Goal: Use online tool/utility: Utilize a website feature to perform a specific function

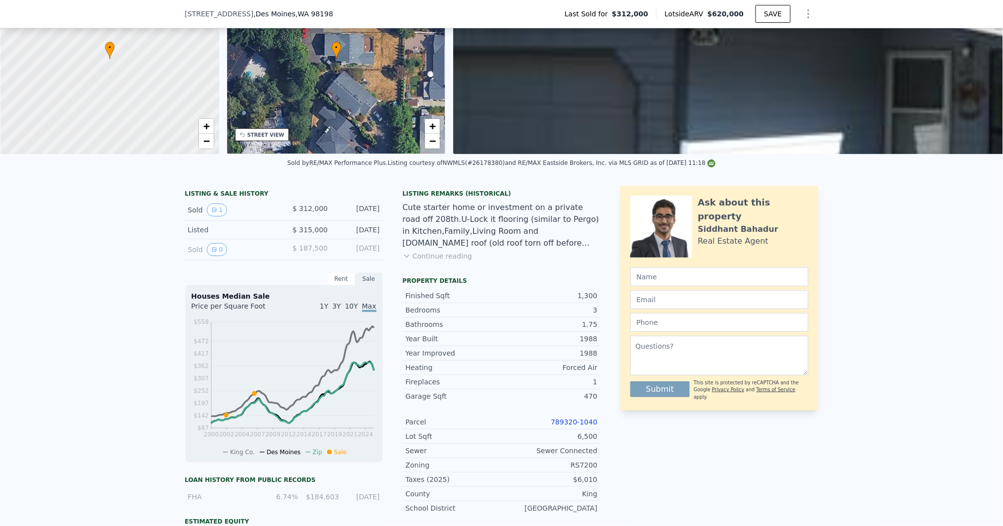
scroll to position [216, 0]
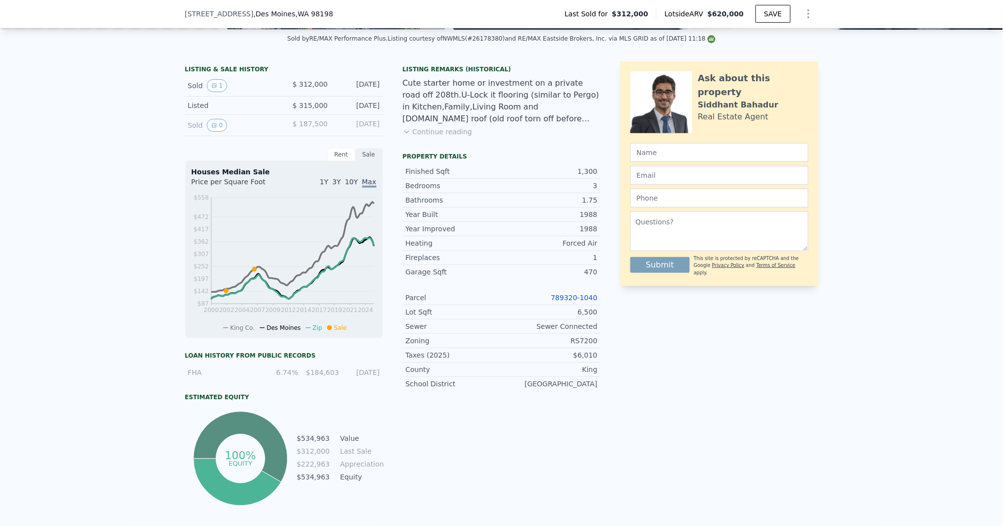
click at [578, 301] on link "789320-1040" at bounding box center [574, 297] width 47 height 8
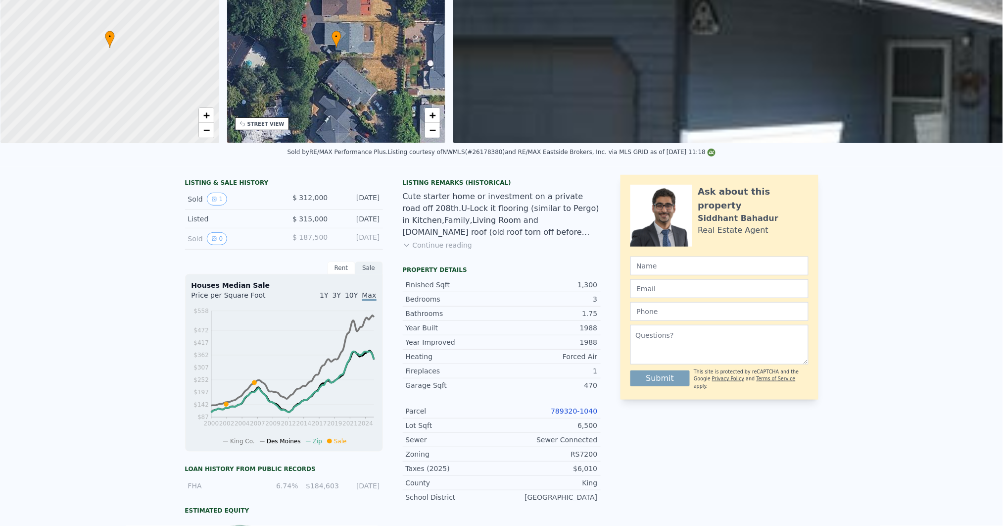
scroll to position [3, 0]
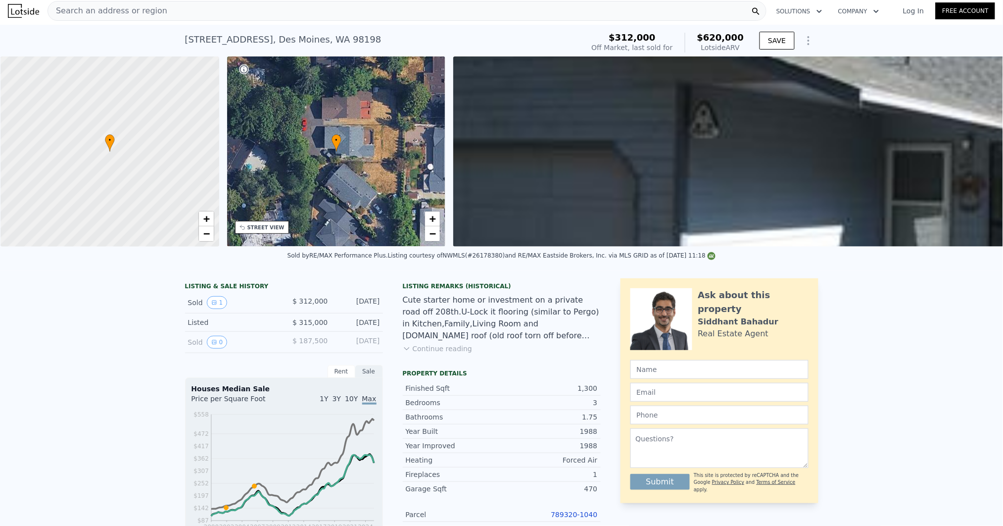
click at [804, 42] on icon "Show Options" at bounding box center [809, 41] width 12 height 12
click at [757, 66] on div "Edit Structure" at bounding box center [763, 66] width 111 height 20
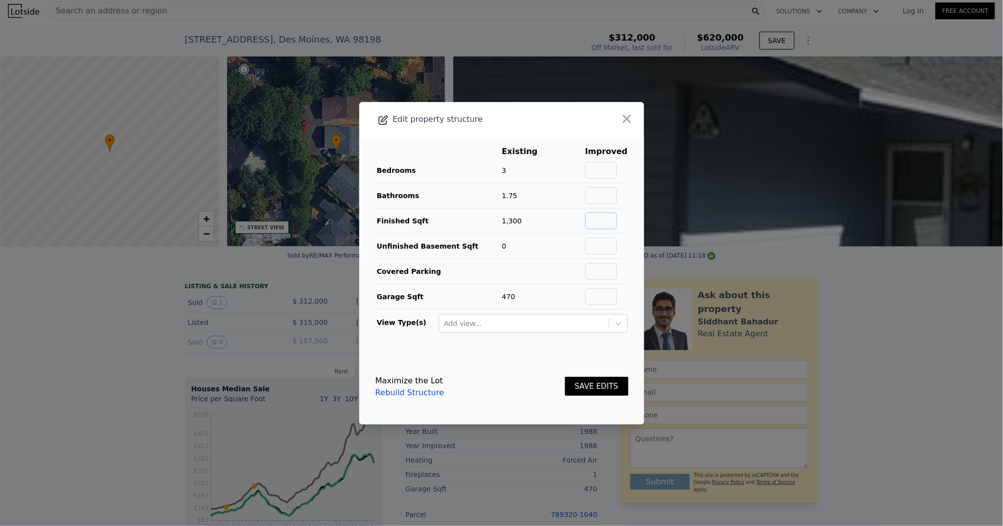
click at [597, 218] on input "text" at bounding box center [601, 220] width 32 height 17
click at [621, 122] on icon "button" at bounding box center [627, 119] width 14 height 14
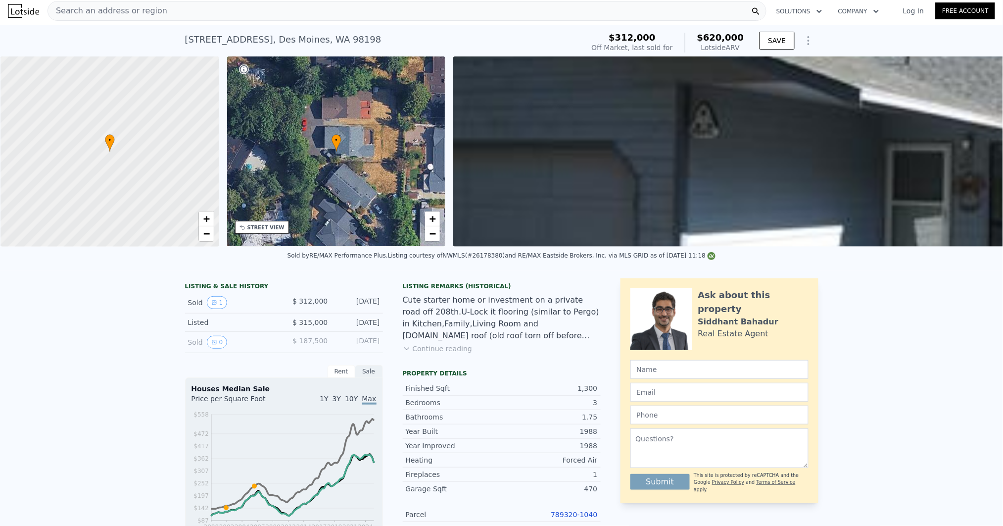
click at [804, 38] on icon "Show Options" at bounding box center [809, 41] width 12 height 12
click at [782, 62] on div "Edit Structure" at bounding box center [763, 66] width 111 height 20
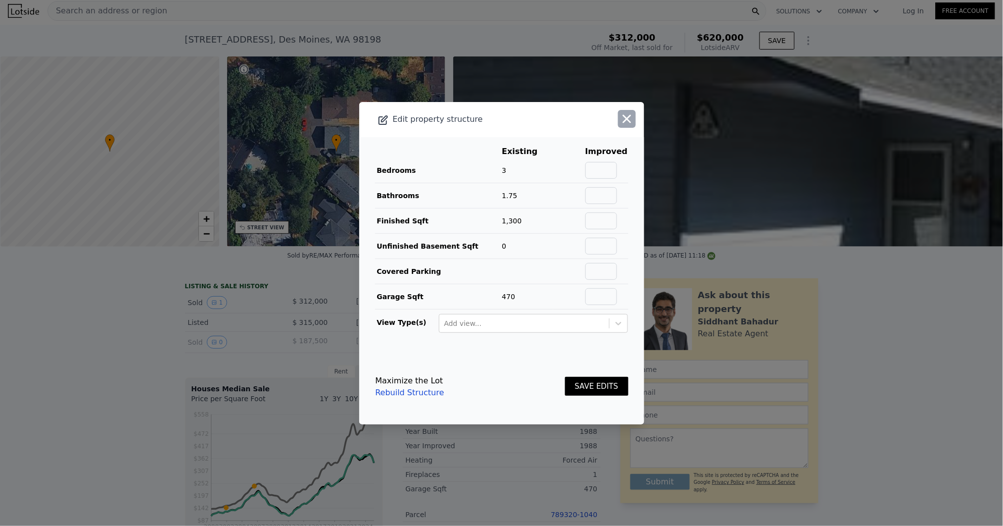
click at [623, 118] on icon "button" at bounding box center [627, 118] width 8 height 8
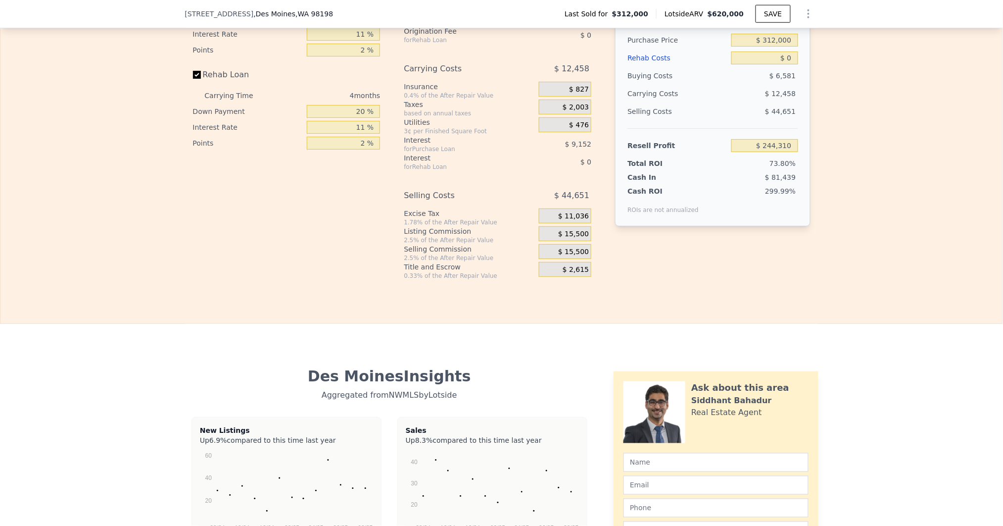
scroll to position [1484, 0]
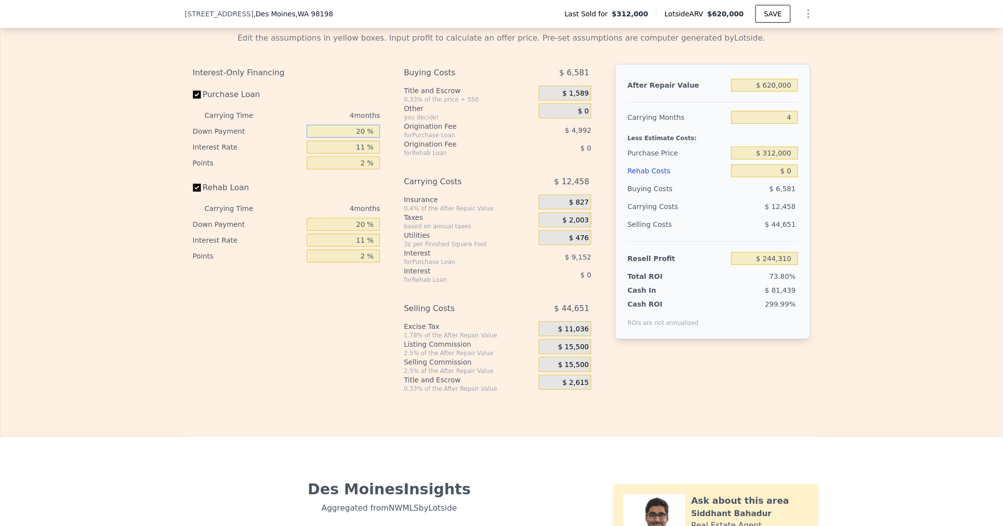
click at [348, 138] on input "20 %" at bounding box center [343, 131] width 73 height 13
type input "1 %"
type input "$ 240,952"
type input "15 %"
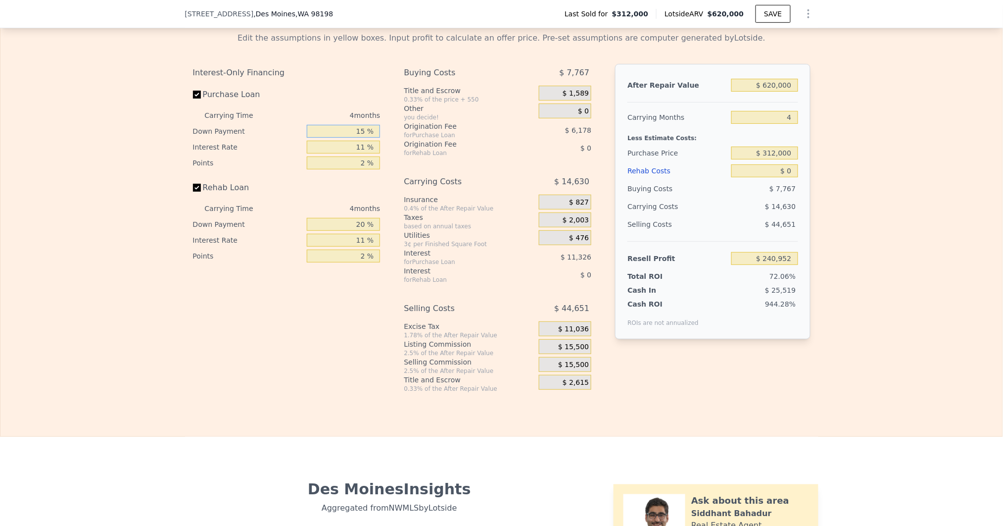
type input "$ 243,426"
type input "15 %"
type input "1 %"
type input "$ 252,266"
type input "12 %"
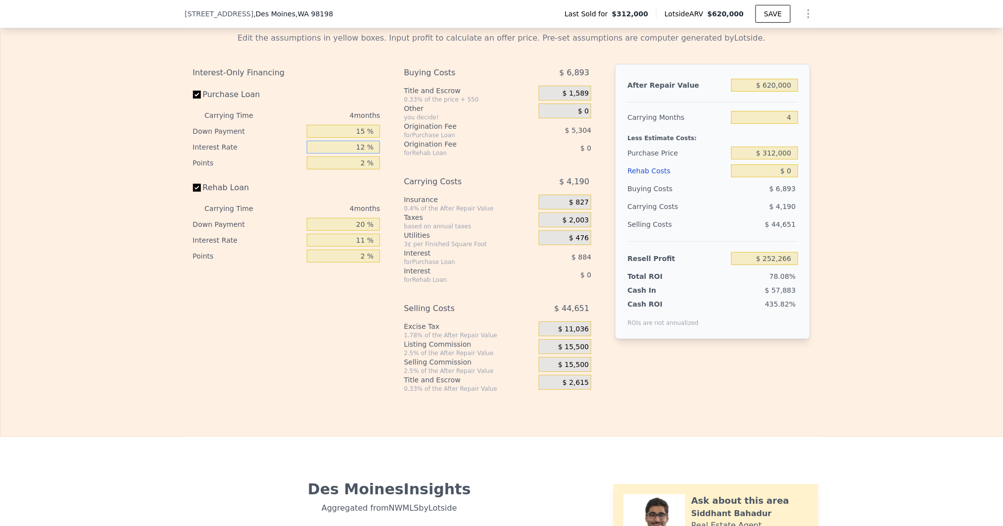
type input "$ 242,542"
type input "12 %"
type input "15 %"
type input "12 %"
click at [582, 351] on span "$ 15,500" at bounding box center [573, 346] width 31 height 9
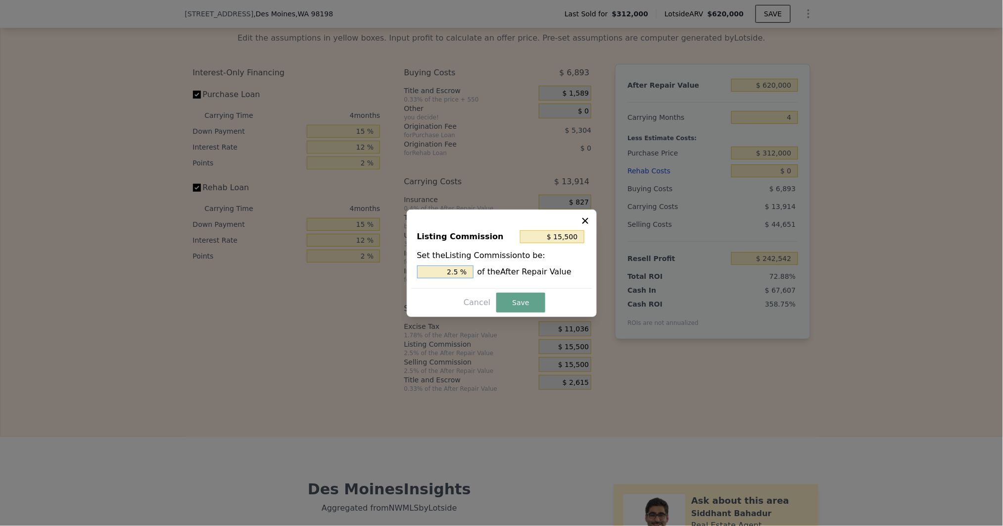
click at [456, 271] on input "2.5 %" at bounding box center [445, 271] width 56 height 13
type input "$ 6,200"
type input "1 %"
click at [526, 297] on button "Save" at bounding box center [520, 302] width 48 height 20
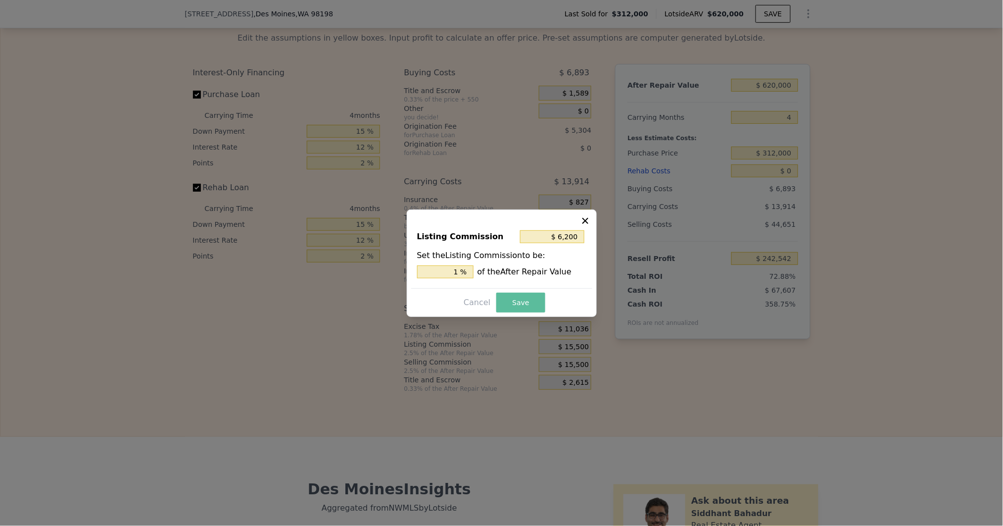
type input "$ 251,842"
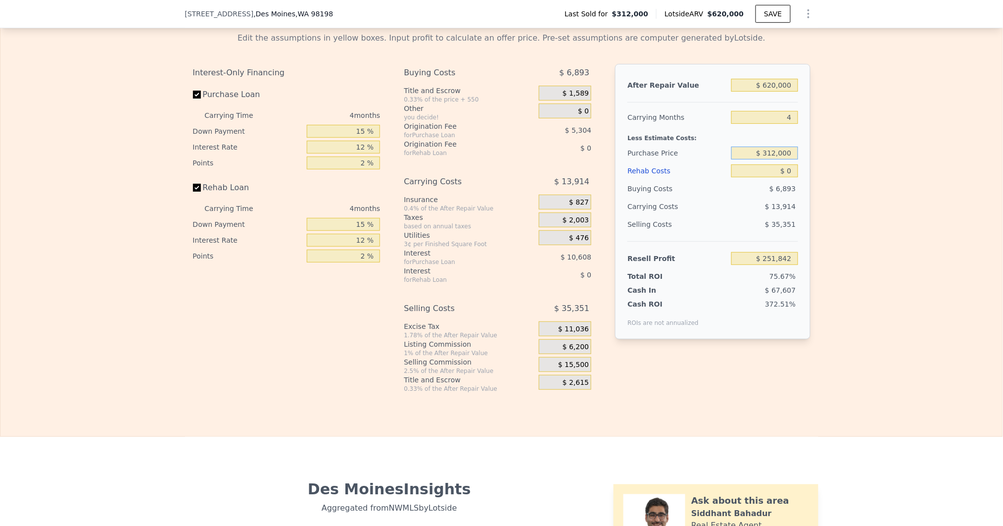
click at [769, 159] on input "$ 312,000" at bounding box center [764, 152] width 66 height 13
type input "$ 400,000"
type input "$ 159,061"
click at [646, 180] on div "Rehab Costs" at bounding box center [678, 171] width 100 height 18
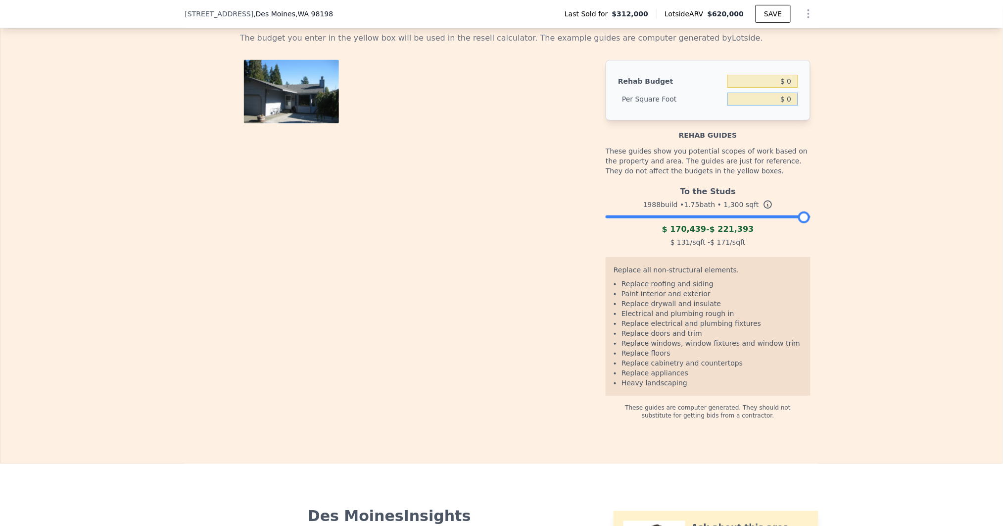
click at [766, 105] on input "$ 0" at bounding box center [762, 99] width 70 height 13
type input "$ 4"
type input "$ 50"
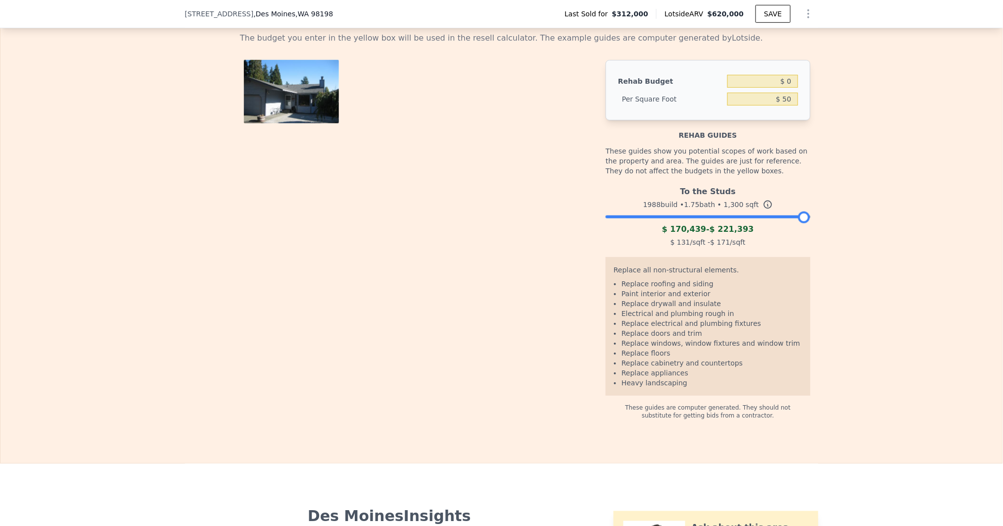
type input "$ 65,000"
click at [501, 24] on button "Resell" at bounding box center [501, 13] width 63 height 21
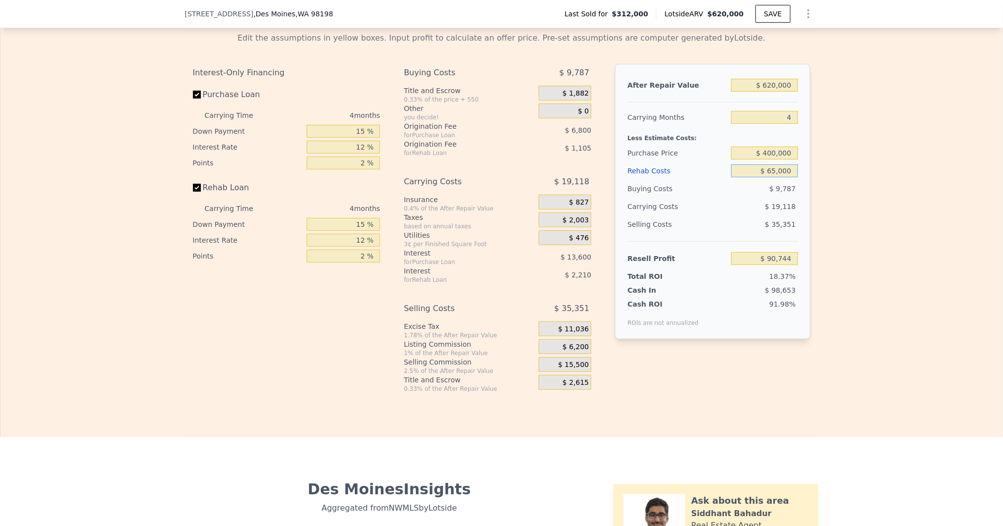
drag, startPoint x: 766, startPoint y: 191, endPoint x: 797, endPoint y: 191, distance: 31.7
click at [797, 191] on div "After Repair Value $ 620,000 Carrying Months 4 Less Estimate Costs: Purchase Pr…" at bounding box center [712, 201] width 195 height 275
drag, startPoint x: 763, startPoint y: 170, endPoint x: 807, endPoint y: 170, distance: 43.6
click at [807, 170] on div "Edit the assumptions in yellow boxes. Input profit to calculate an offer price.…" at bounding box center [501, 208] width 633 height 368
type input "$ 450,000"
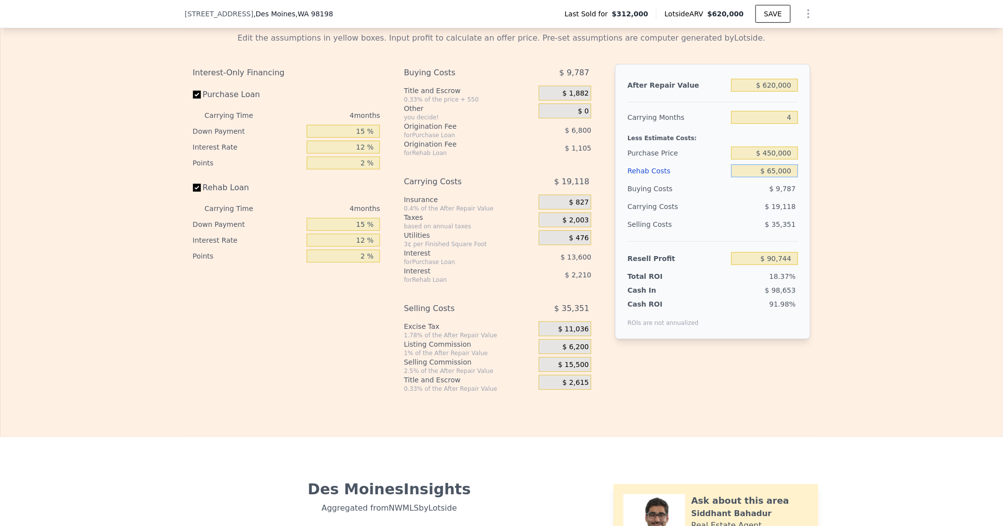
type input "$ 38,027"
click at [776, 159] on input "$ 450,000" at bounding box center [764, 152] width 66 height 13
type input "$ 430,000"
type input "$ 59,114"
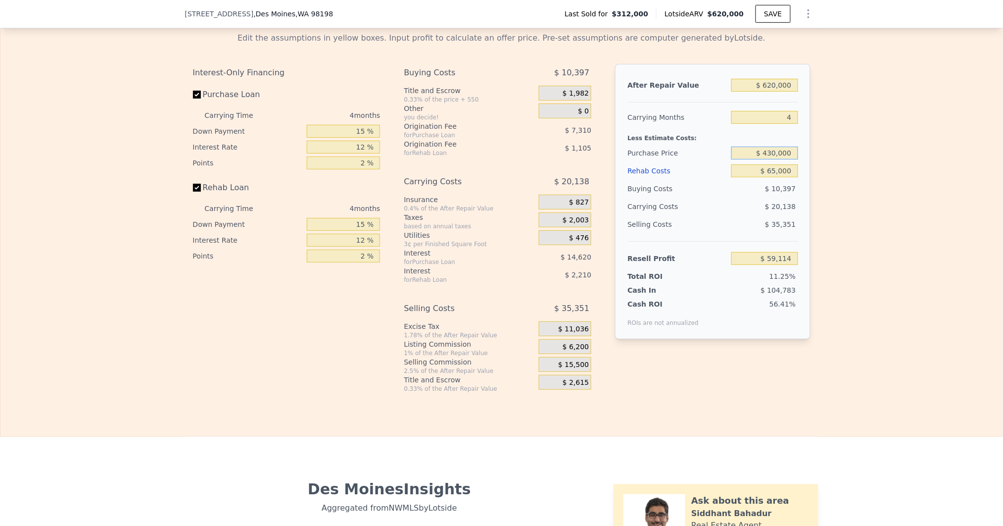
click at [777, 159] on input "$ 430,000" at bounding box center [764, 152] width 66 height 13
type input "$ 420,000"
type input "$ 69,657"
click at [763, 177] on input "$ 65,000" at bounding box center [764, 170] width 66 height 13
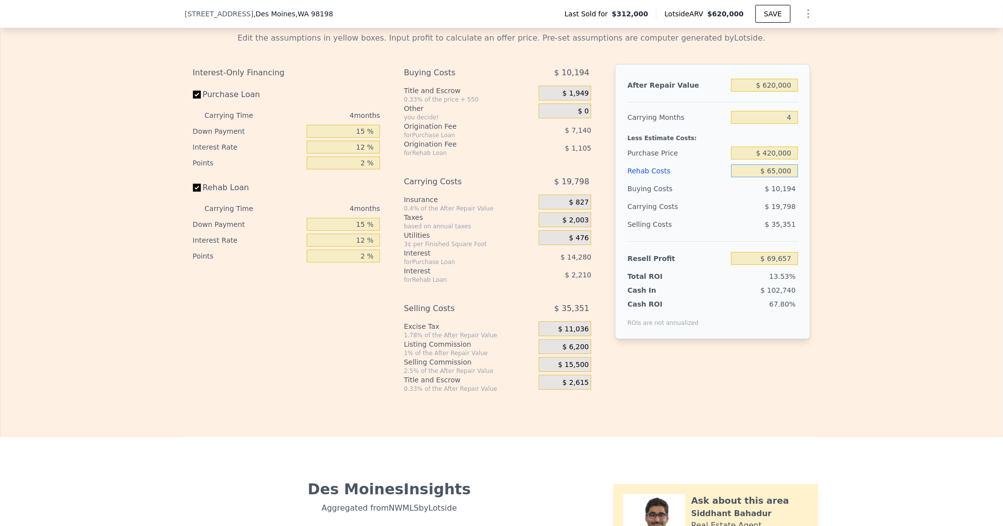
click at [763, 177] on input "$ 65,000" at bounding box center [764, 170] width 66 height 13
click at [771, 177] on input "$ 65,000" at bounding box center [764, 170] width 66 height 13
click at [769, 159] on input "$ 420,000" at bounding box center [764, 152] width 66 height 13
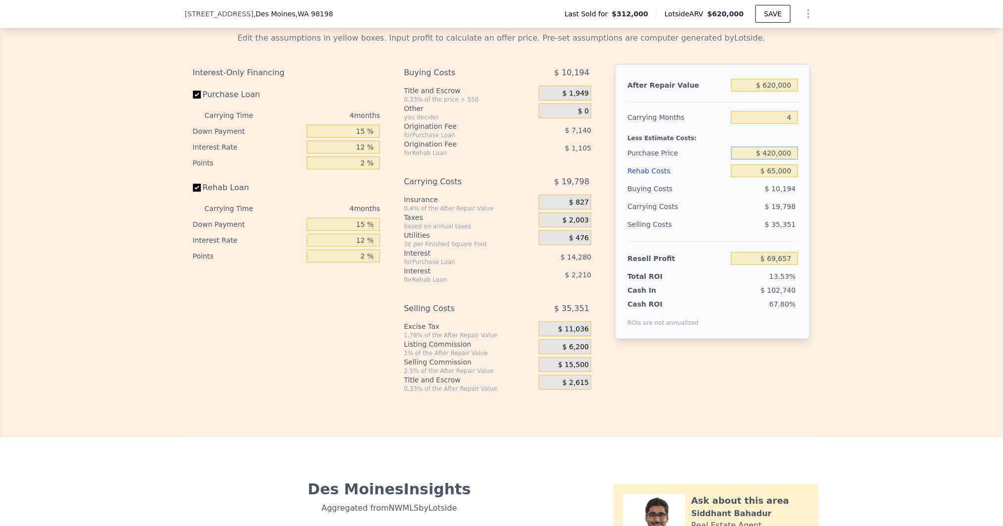
click at [769, 159] on input "$ 420,000" at bounding box center [764, 152] width 66 height 13
type input "$ 430,000"
type input "$ 59,114"
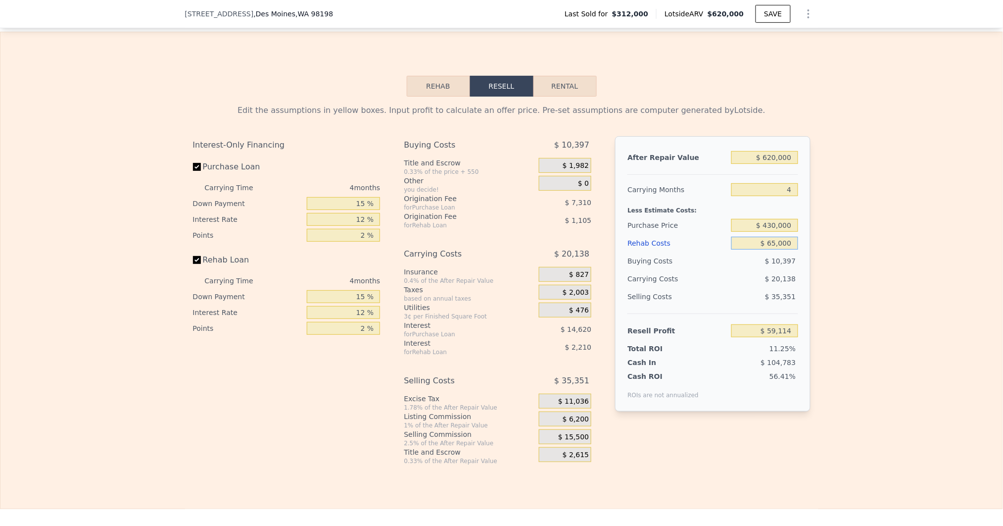
scroll to position [1437, 0]
